Goal: Task Accomplishment & Management: Complete application form

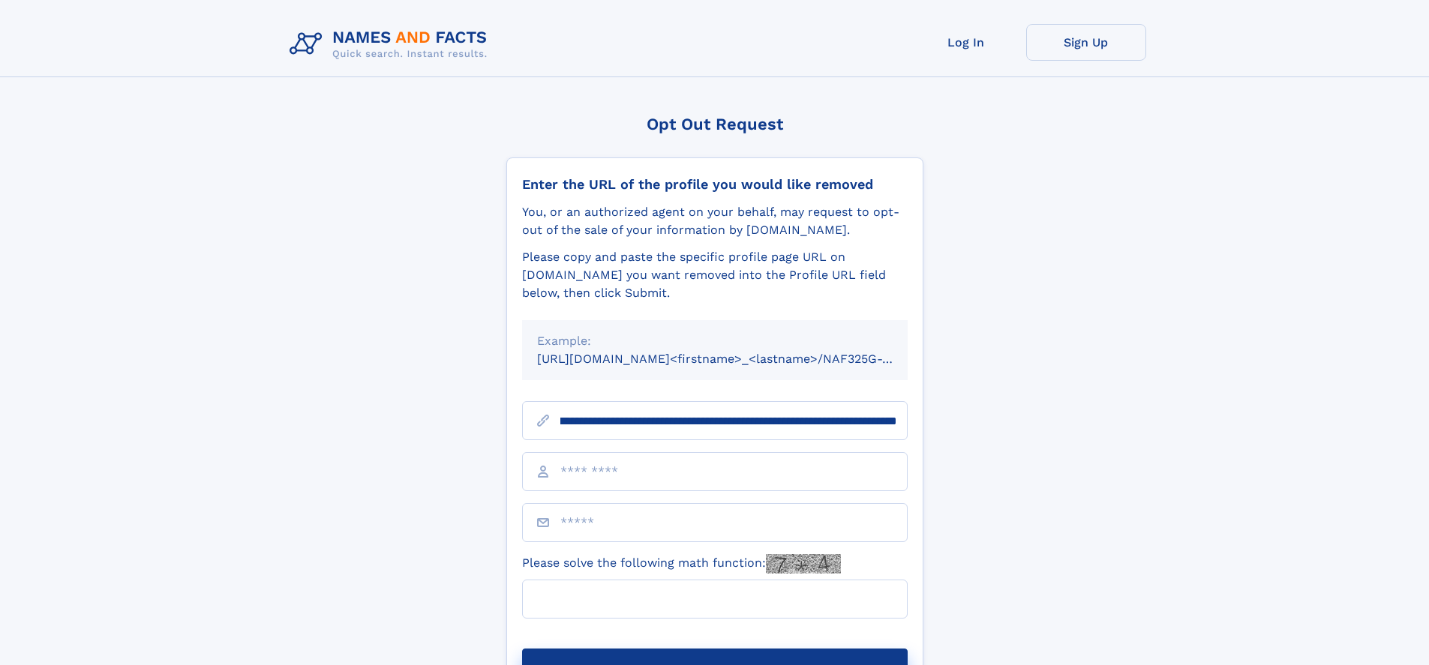
scroll to position [0, 160]
type input "**********"
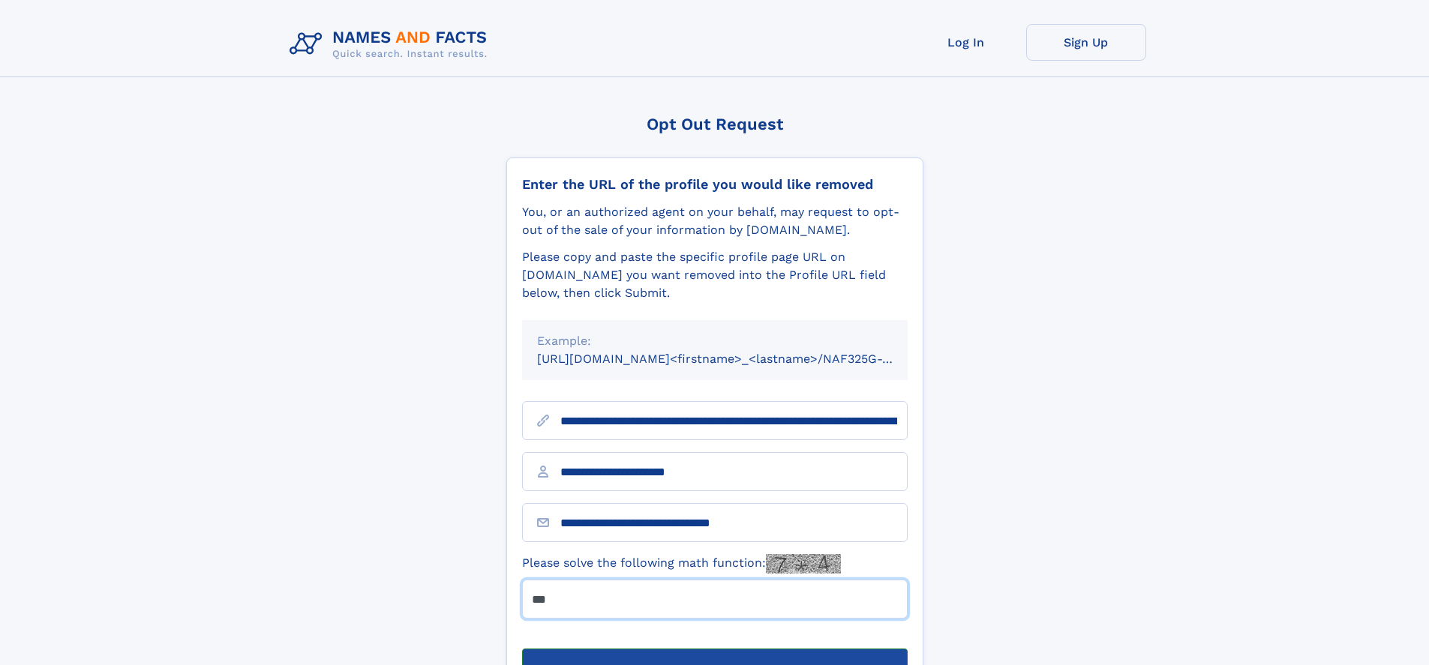
type input "***"
click at [714, 649] on button "Submit Opt Out Request" at bounding box center [715, 673] width 386 height 48
